Goal: Use online tool/utility: Utilize a website feature to perform a specific function

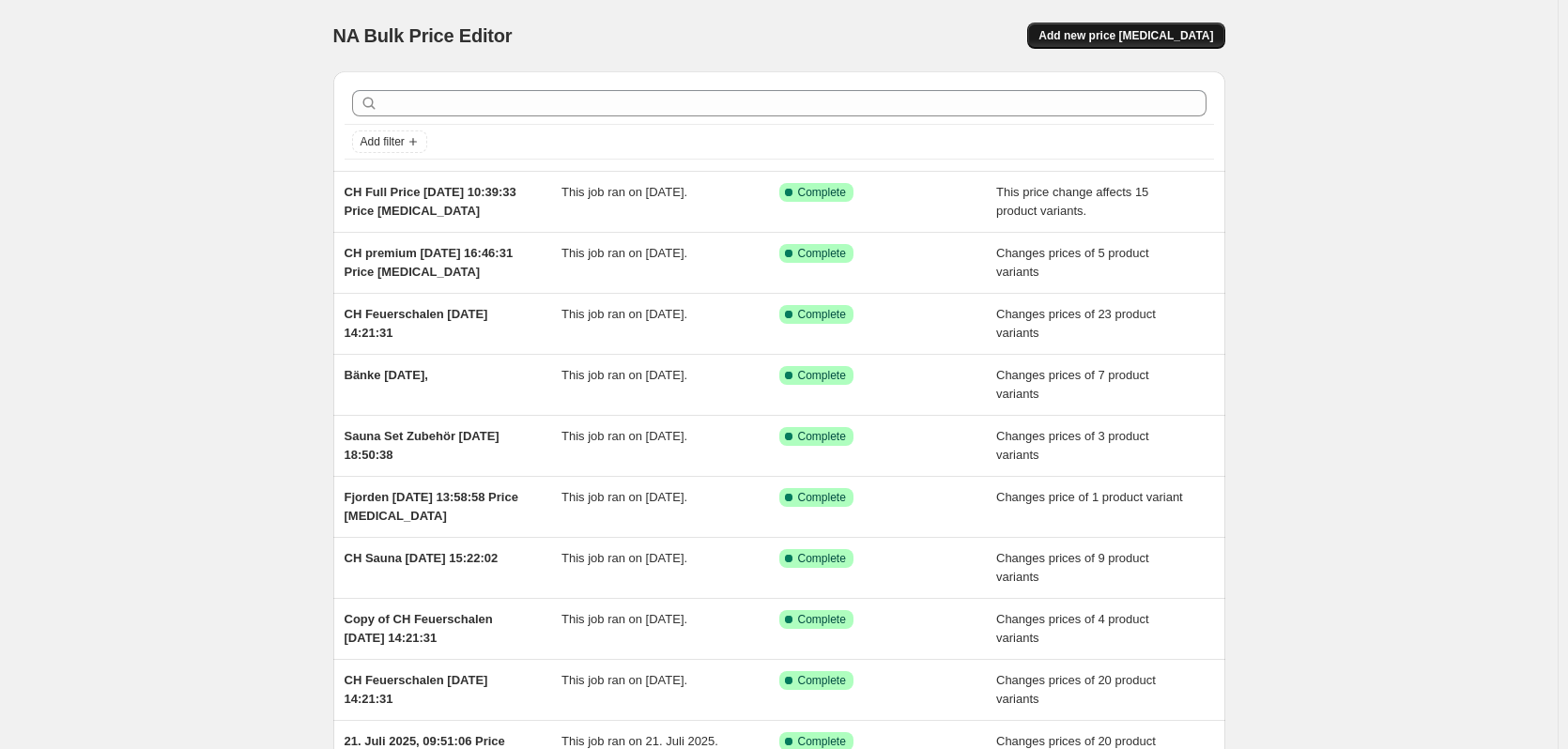
click at [1210, 42] on span "Add new price change job" at bounding box center [1126, 35] width 175 height 15
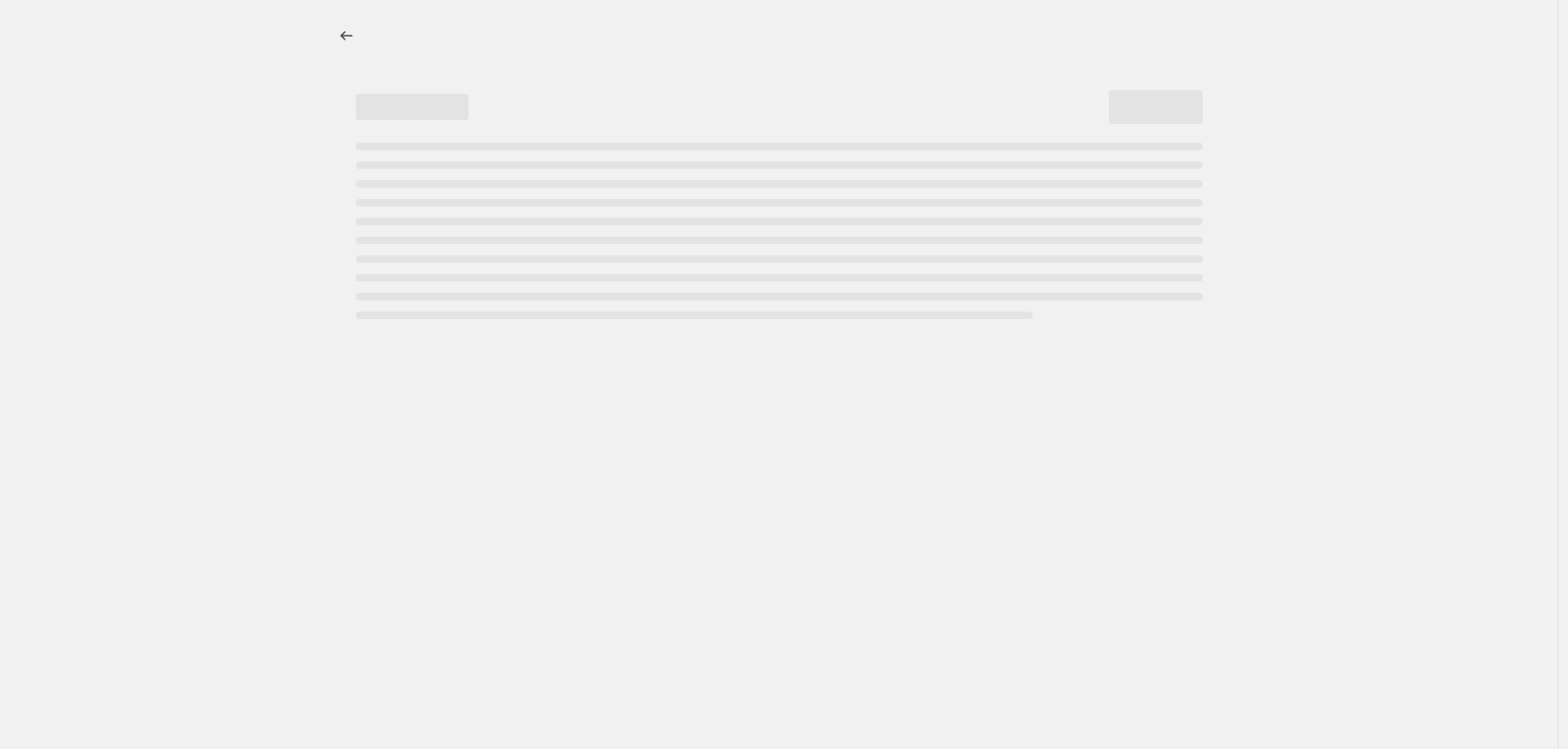
select select "percentage"
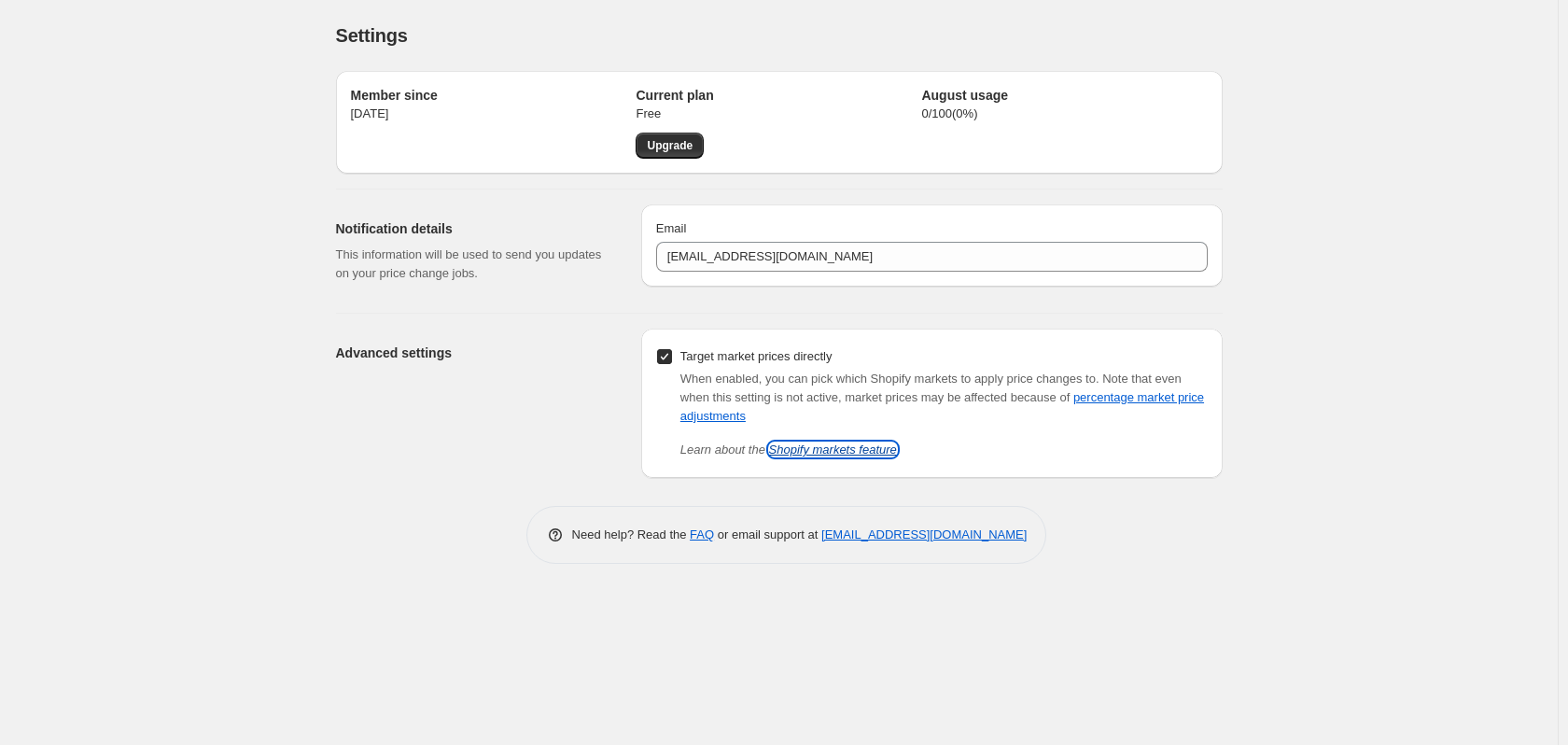
click at [824, 453] on link "Shopify markets feature" at bounding box center [833, 449] width 127 height 14
